Goal: Transaction & Acquisition: Purchase product/service

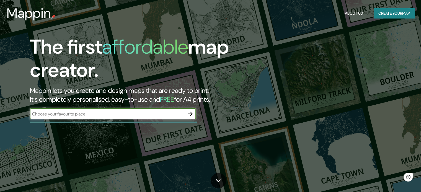
click at [75, 115] on input "text" at bounding box center [107, 114] width 155 height 6
type input "[PERSON_NAME] [GEOGRAPHIC_DATA]"
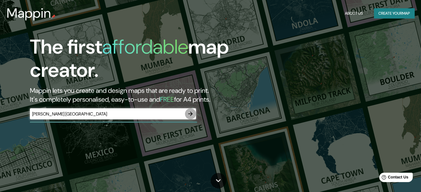
click at [191, 114] on icon "button" at bounding box center [190, 114] width 4 height 4
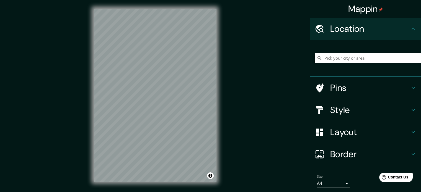
click at [327, 60] on input "Pick your city or area" at bounding box center [368, 58] width 106 height 10
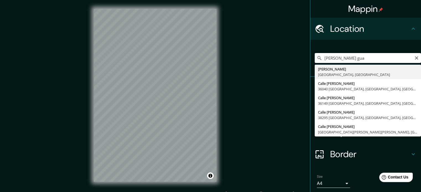
type input "[GEOGRAPHIC_DATA], [GEOGRAPHIC_DATA], [GEOGRAPHIC_DATA]"
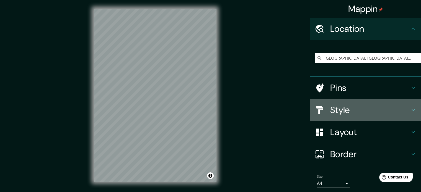
click at [410, 108] on icon at bounding box center [413, 110] width 7 height 7
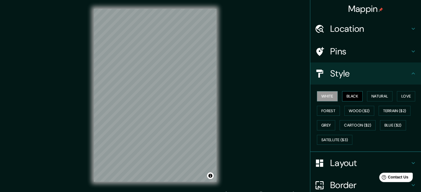
click at [349, 94] on button "Black" at bounding box center [352, 96] width 21 height 10
click at [373, 96] on button "Natural" at bounding box center [379, 96] width 25 height 10
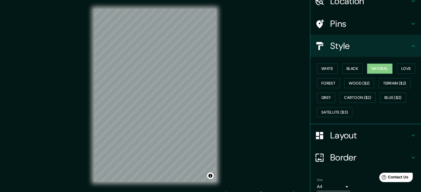
scroll to position [49, 0]
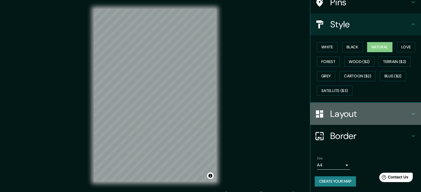
click at [365, 113] on h4 "Layout" at bounding box center [370, 114] width 80 height 11
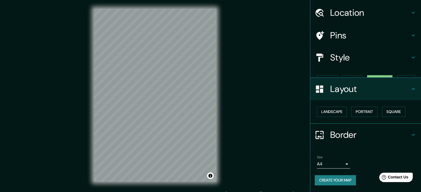
scroll to position [6, 0]
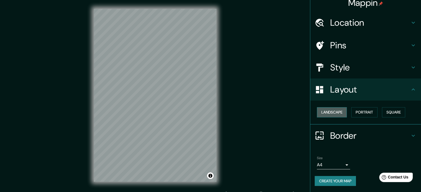
click at [339, 111] on button "Landscape" at bounding box center [332, 112] width 30 height 10
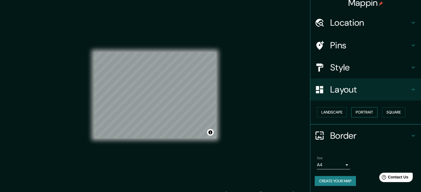
click at [356, 112] on button "Portrait" at bounding box center [364, 112] width 26 height 10
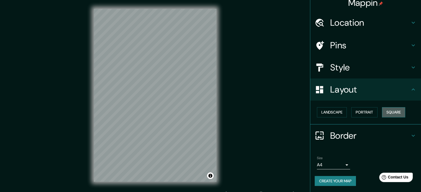
click at [388, 111] on button "Square" at bounding box center [393, 112] width 23 height 10
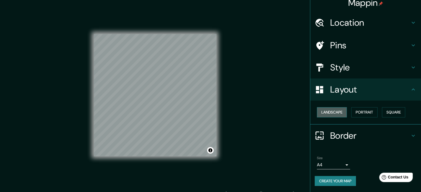
click at [322, 111] on button "Landscape" at bounding box center [332, 112] width 30 height 10
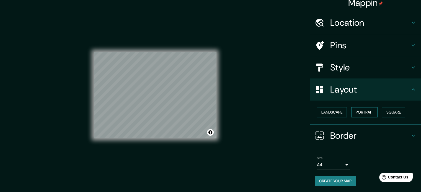
click at [357, 112] on button "Portrait" at bounding box center [364, 112] width 26 height 10
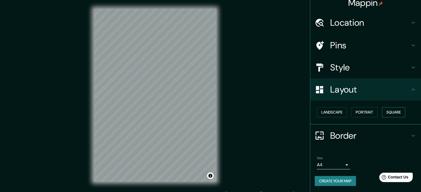
click at [399, 110] on button "Square" at bounding box center [393, 112] width 23 height 10
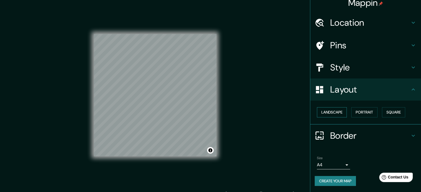
click at [338, 111] on button "Landscape" at bounding box center [332, 112] width 30 height 10
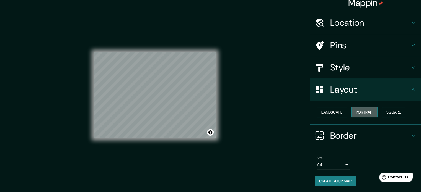
click at [359, 112] on button "Portrait" at bounding box center [364, 112] width 26 height 10
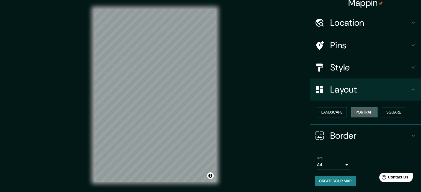
click at [359, 110] on button "Portrait" at bounding box center [364, 112] width 26 height 10
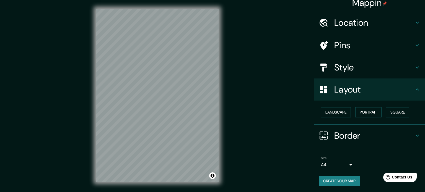
click at [343, 163] on body "Mappin Location [GEOGRAPHIC_DATA], [GEOGRAPHIC_DATA], [GEOGRAPHIC_DATA] Pins St…" at bounding box center [212, 96] width 425 height 192
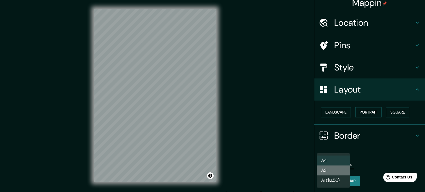
click at [337, 171] on li "A3" at bounding box center [333, 171] width 33 height 10
click at [345, 166] on body "Mappin Location [GEOGRAPHIC_DATA], [GEOGRAPHIC_DATA], [GEOGRAPHIC_DATA] Pins St…" at bounding box center [212, 96] width 425 height 192
click at [338, 159] on li "A4" at bounding box center [333, 161] width 33 height 10
type input "single"
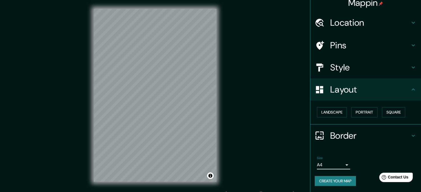
click at [394, 134] on h4 "Border" at bounding box center [370, 135] width 80 height 11
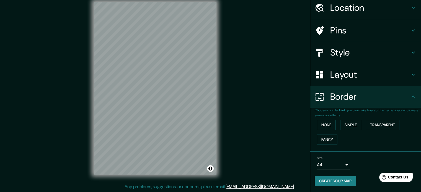
scroll to position [0, 0]
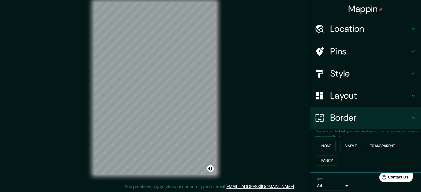
click at [350, 28] on h4 "Location" at bounding box center [370, 28] width 80 height 11
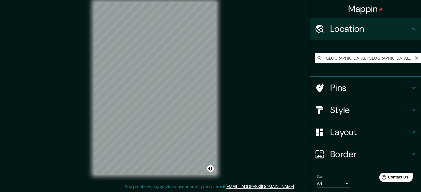
click at [343, 59] on input "[GEOGRAPHIC_DATA], [GEOGRAPHIC_DATA], [GEOGRAPHIC_DATA]" at bounding box center [368, 58] width 106 height 10
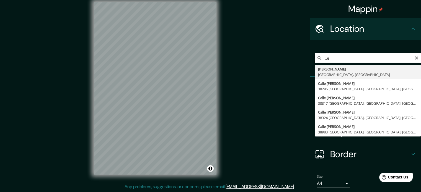
type input "C"
type input "t"
type input "[GEOGRAPHIC_DATA], 52940 [GEOGRAPHIC_DATA][PERSON_NAME], [GEOGRAPHIC_DATA], [GE…"
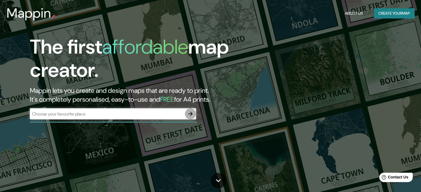
click at [191, 114] on icon "button" at bounding box center [190, 114] width 7 height 7
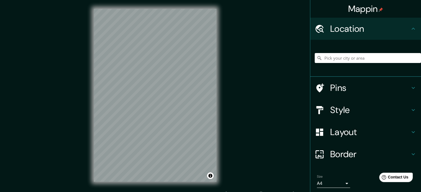
click at [372, 52] on div at bounding box center [368, 58] width 106 height 28
click at [366, 56] on input "Pick your city or area" at bounding box center [368, 58] width 106 height 10
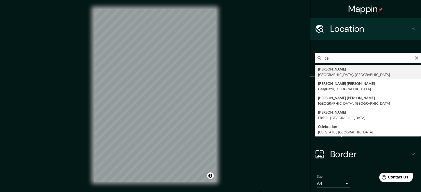
type input "[GEOGRAPHIC_DATA], [GEOGRAPHIC_DATA], [GEOGRAPHIC_DATA]"
